Goal: Obtain resource: Download file/media

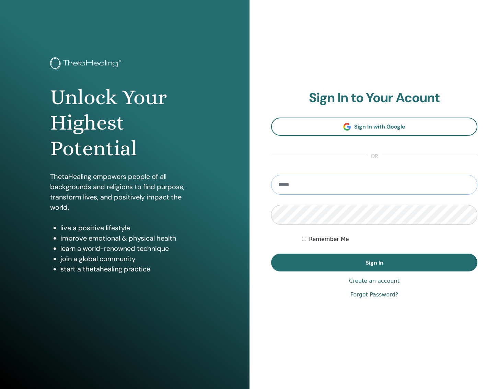
type input "**********"
click at [374, 262] on button "Sign In" at bounding box center [374, 263] width 206 height 18
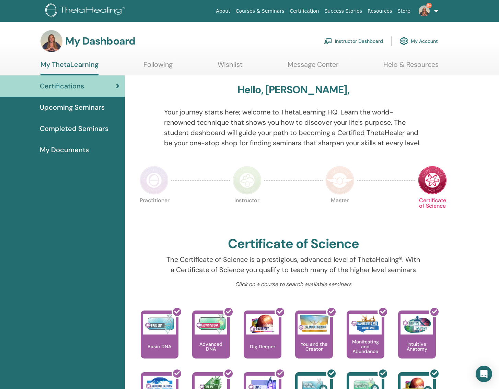
click at [357, 39] on link "Instructor Dashboard" at bounding box center [353, 41] width 59 height 15
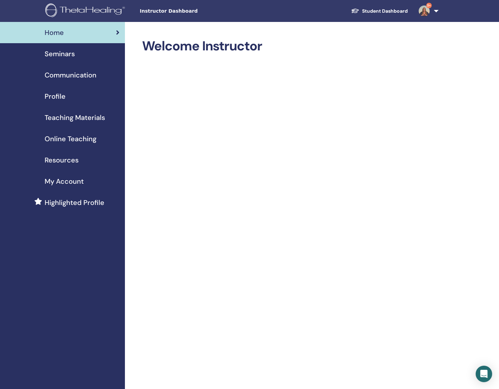
click at [77, 116] on span "Teaching Materials" at bounding box center [75, 118] width 60 height 10
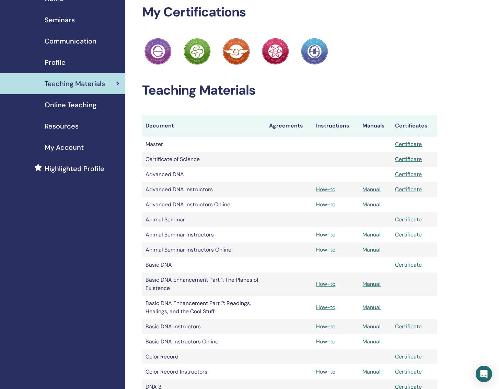
scroll to position [58, 0]
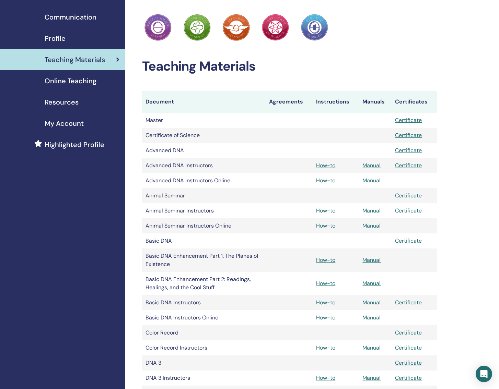
click at [372, 304] on link "Manual" at bounding box center [371, 302] width 18 height 7
